Goal: Navigation & Orientation: Find specific page/section

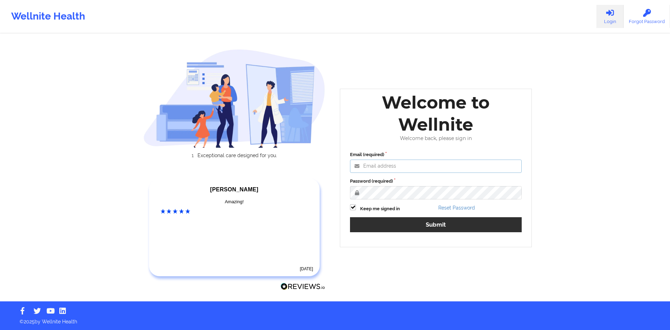
type input "[PERSON_NAME][EMAIL_ADDRESS][DOMAIN_NAME]"
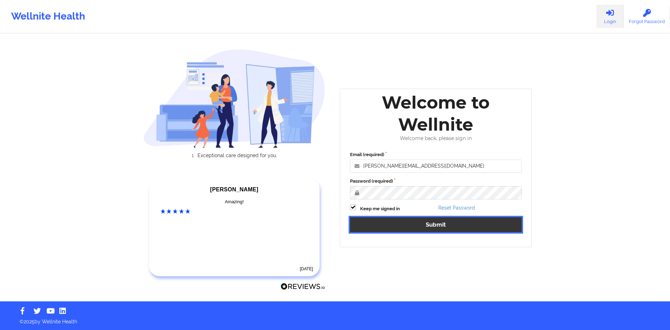
click at [363, 226] on button "Submit" at bounding box center [436, 224] width 172 height 15
